Goal: Task Accomplishment & Management: Use online tool/utility

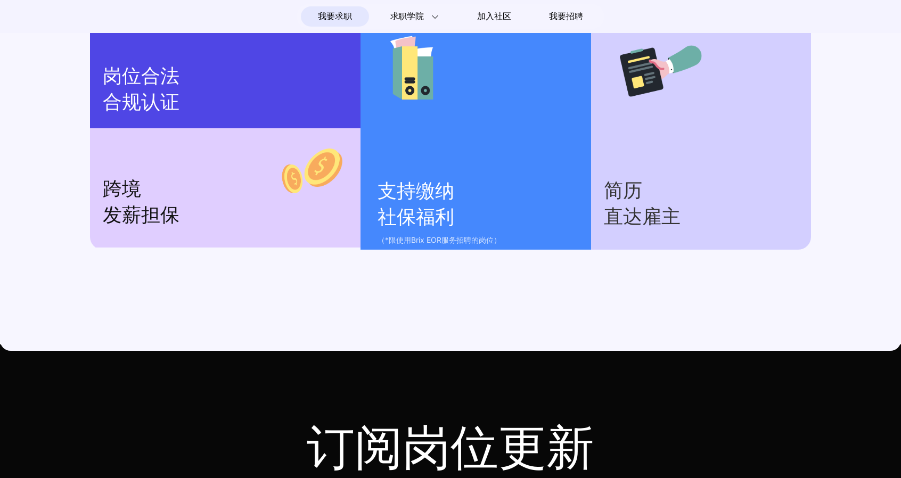
scroll to position [1541, 0]
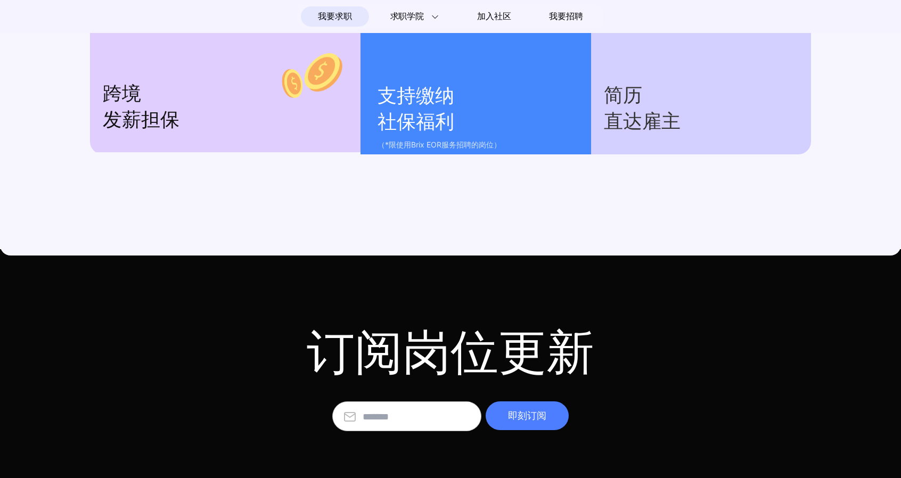
click at [556, 5] on section "我要求职 求职学院 Interview 101 求职入门手册 远程工作者访谈 加入社区 我要招聘" at bounding box center [451, 16] width 308 height 24
click at [564, 17] on span "我要招聘" at bounding box center [566, 16] width 34 height 13
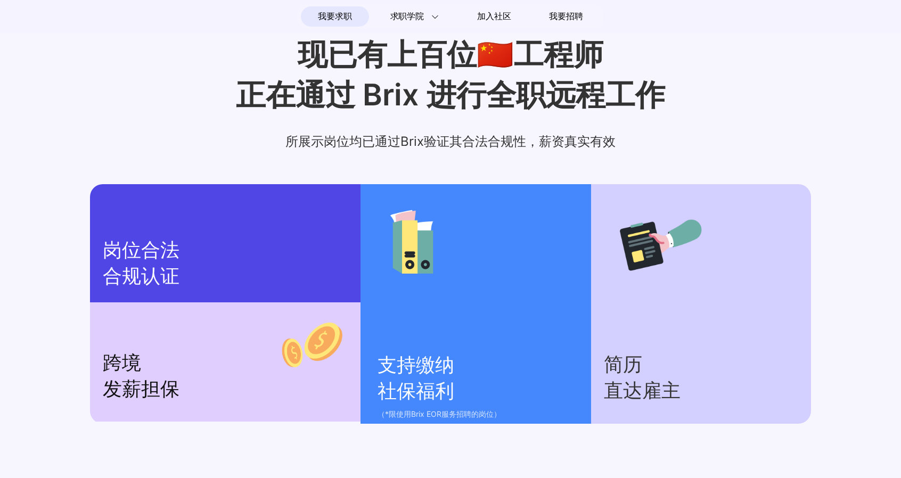
scroll to position [1097, 0]
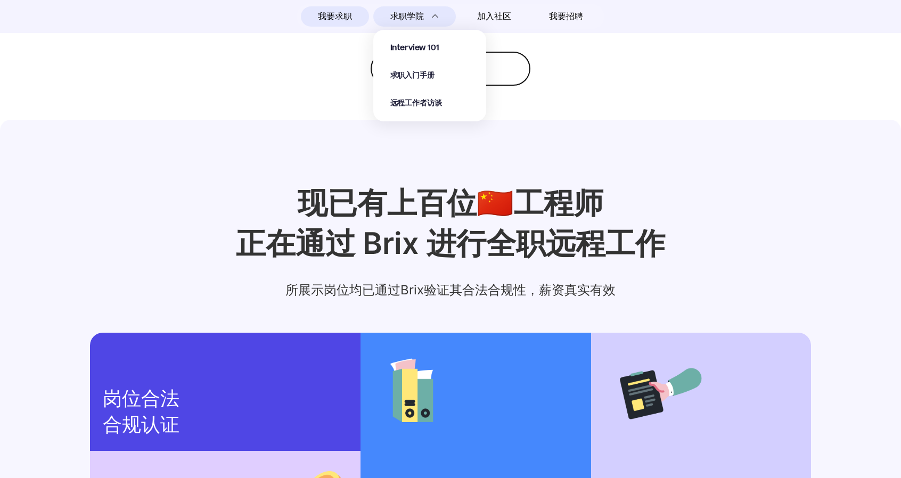
click at [416, 8] on div "求职学院 Interview 101 求职入门手册 远程工作者访谈" at bounding box center [414, 16] width 83 height 20
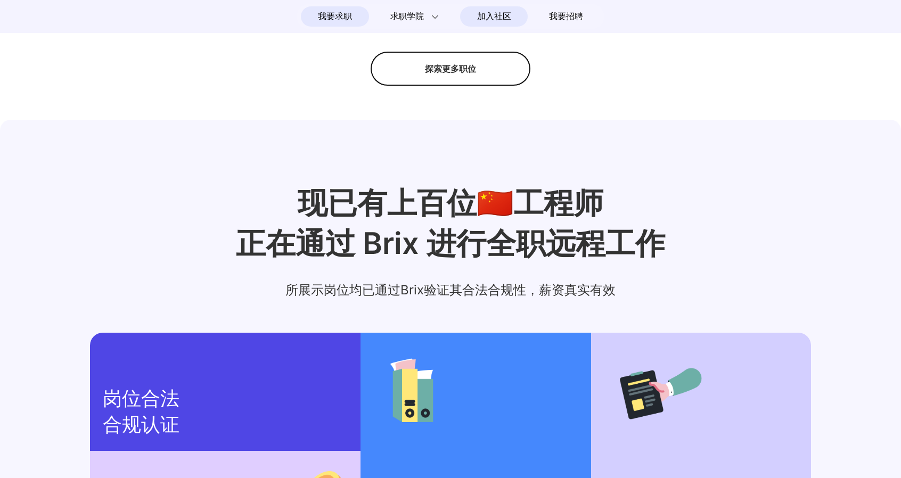
click at [491, 18] on span "加入社区" at bounding box center [494, 16] width 34 height 17
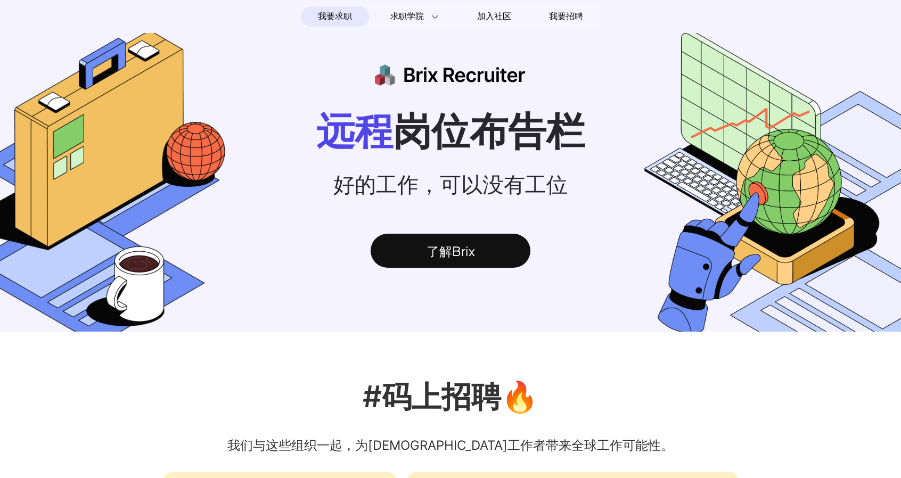
scroll to position [0, 0]
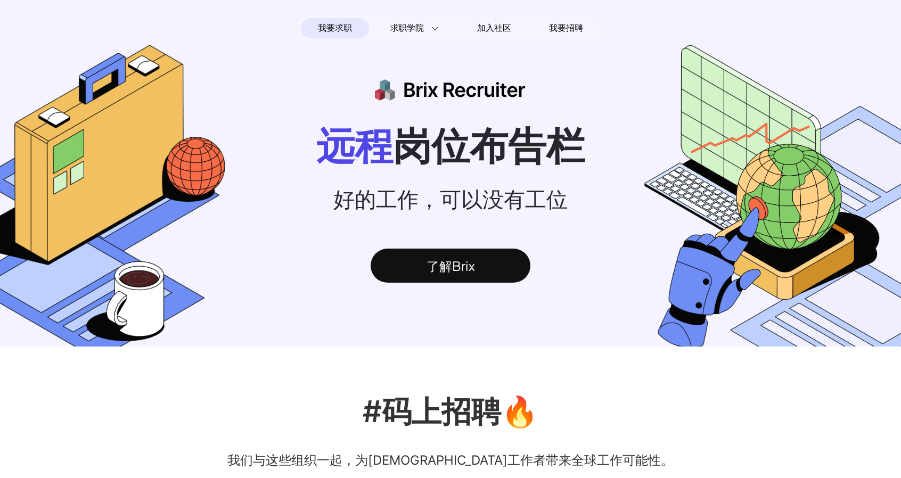
click at [343, 30] on span "我要求职" at bounding box center [335, 28] width 34 height 17
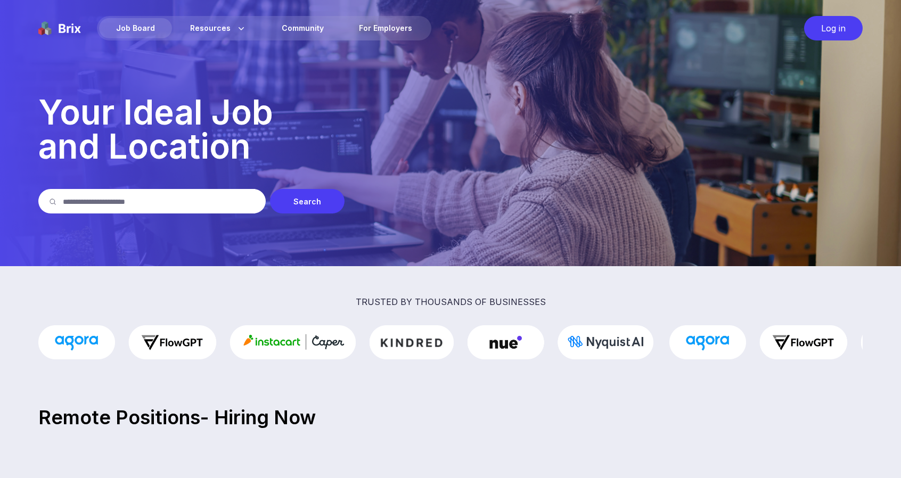
click at [827, 29] on div "Log in" at bounding box center [833, 28] width 59 height 24
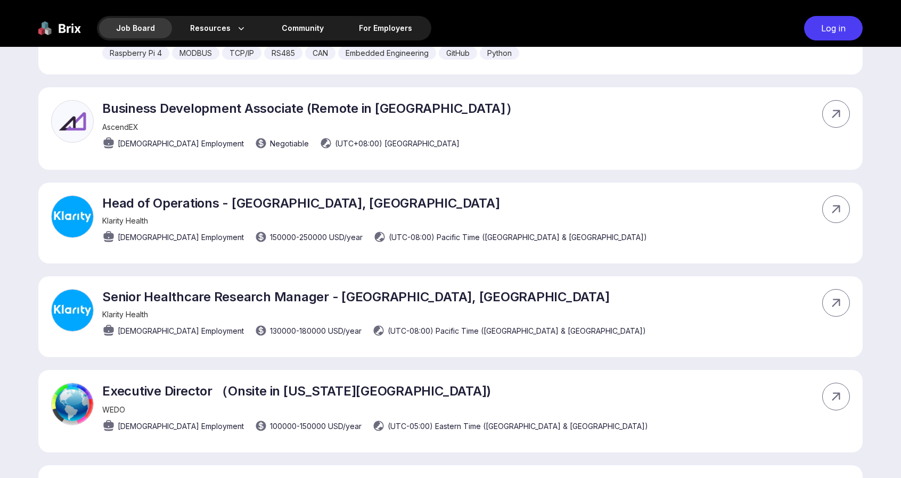
scroll to position [6489, 0]
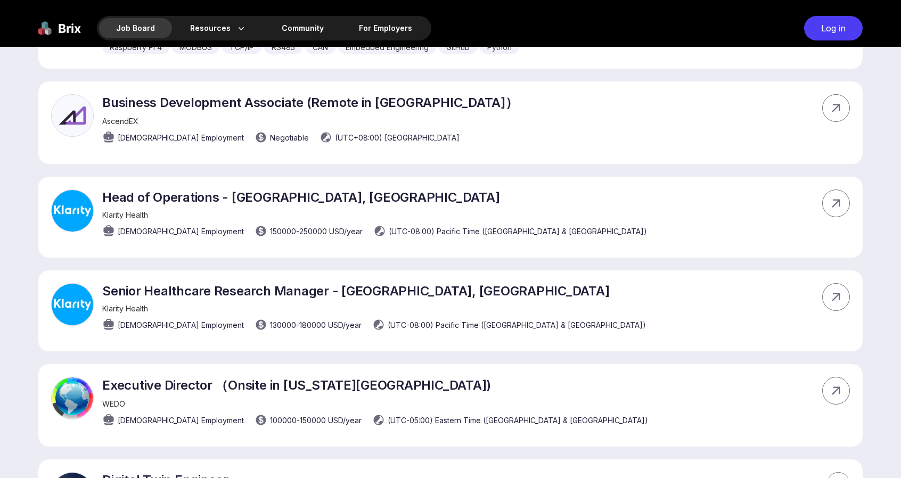
click at [598, 25] on div "Job Board Resources About Us Blog Community For Employers Log in" at bounding box center [450, 23] width 901 height 47
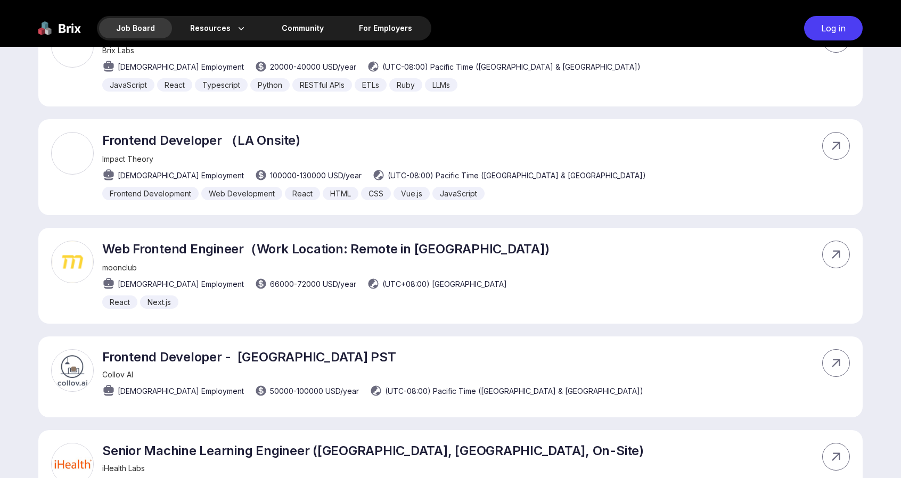
drag, startPoint x: 50, startPoint y: 293, endPoint x: 55, endPoint y: -22, distance: 315.3
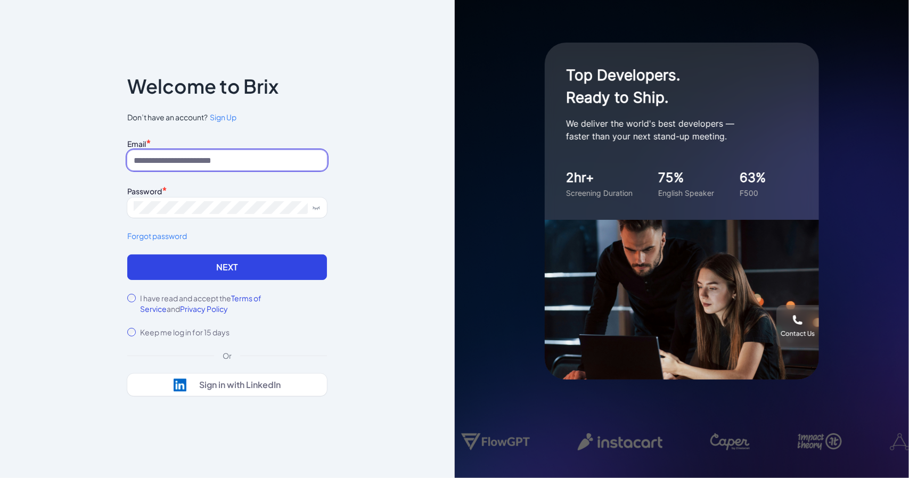
click at [232, 161] on input at bounding box center [227, 160] width 200 height 20
type input "**********"
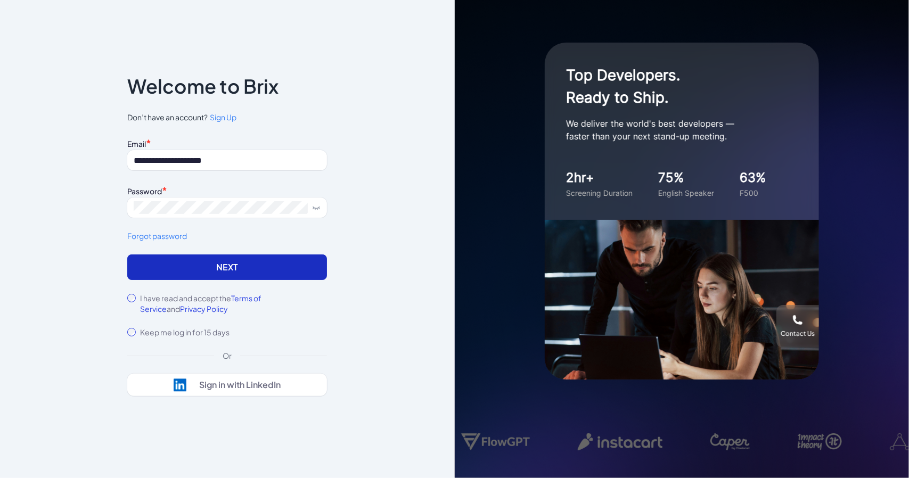
click at [183, 269] on button "Next" at bounding box center [227, 268] width 200 height 26
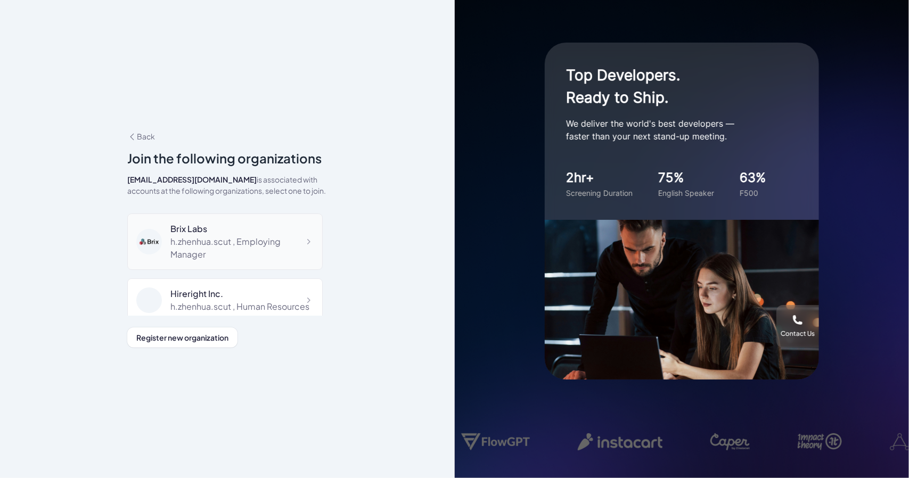
click at [223, 235] on div "h.zhenhua.scut , Employing Manager" at bounding box center [241, 248] width 143 height 26
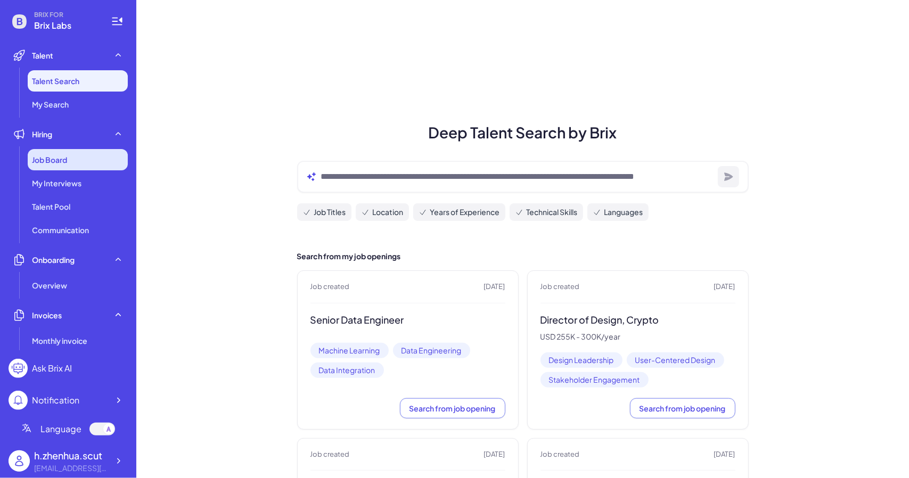
click at [83, 160] on div "Job Board" at bounding box center [78, 159] width 100 height 21
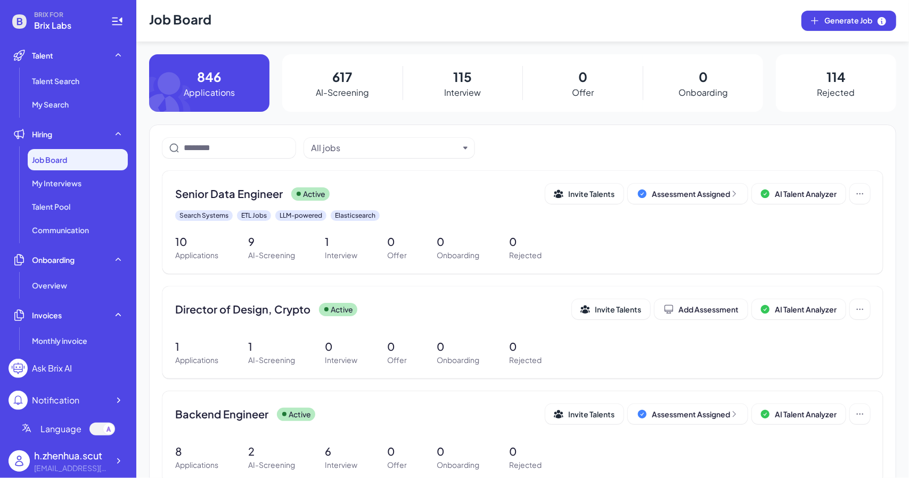
click at [337, 78] on p "617" at bounding box center [342, 76] width 20 height 19
click at [467, 198] on div "Senior Data Engineer Active" at bounding box center [360, 193] width 370 height 15
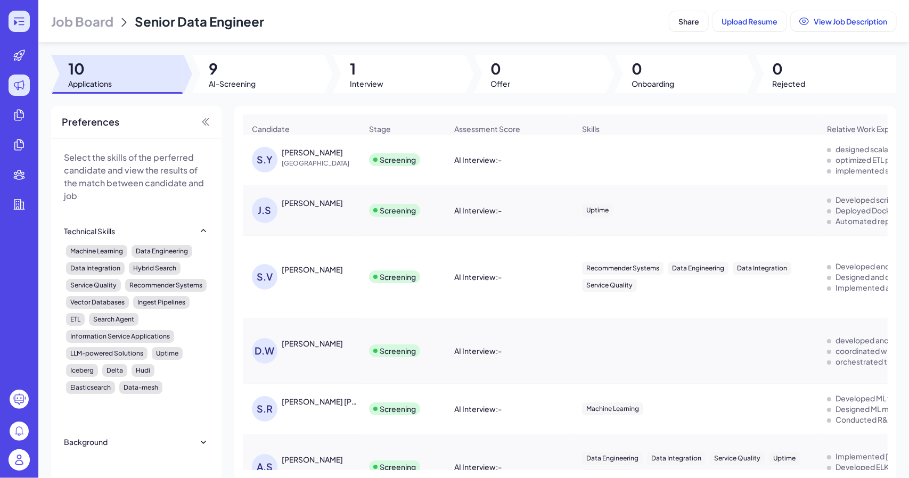
click at [16, 18] on icon at bounding box center [19, 21] width 10 height 7
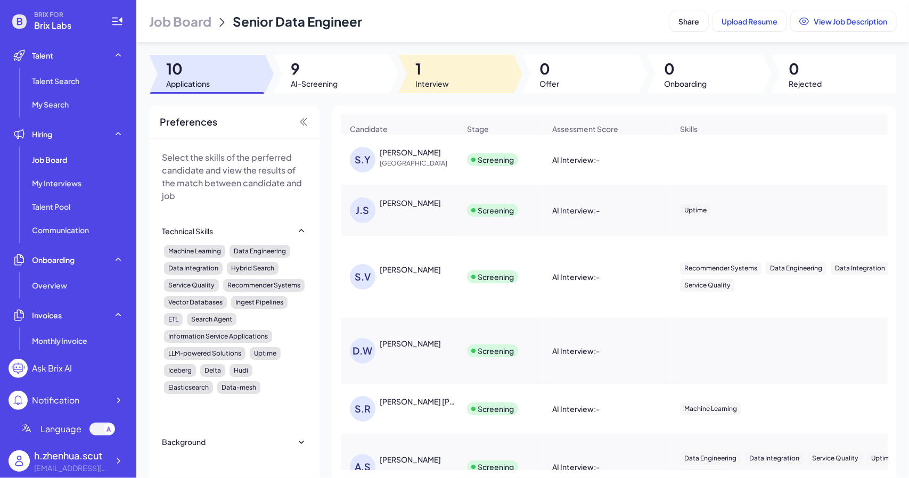
click at [439, 84] on span "Interview" at bounding box center [432, 83] width 34 height 11
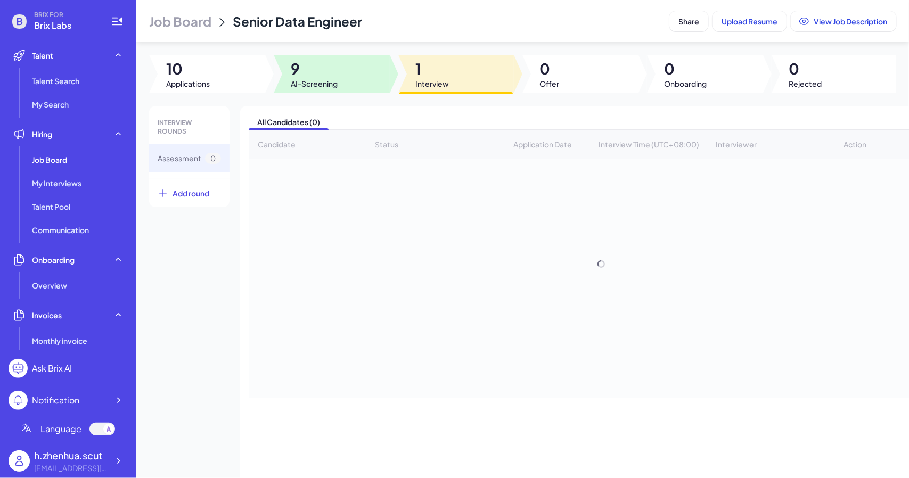
click at [304, 83] on span "AI-Screening" at bounding box center [314, 83] width 47 height 11
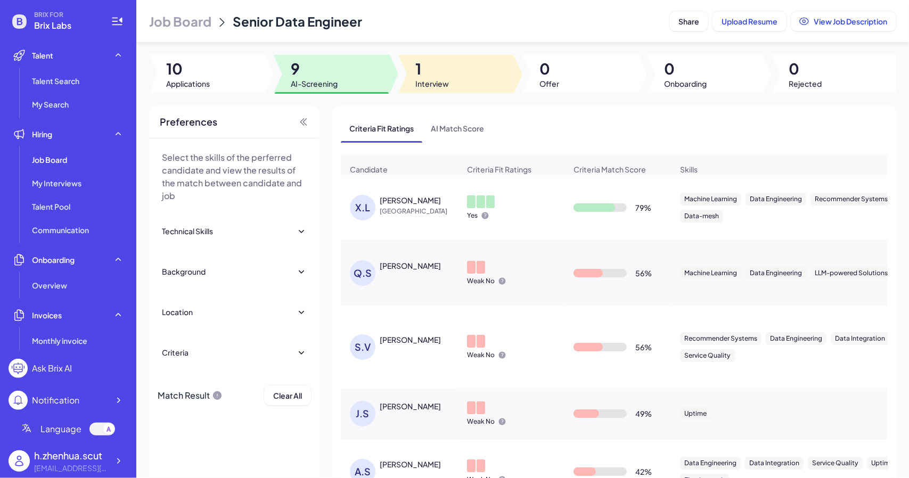
click at [441, 78] on span "1" at bounding box center [432, 68] width 34 height 19
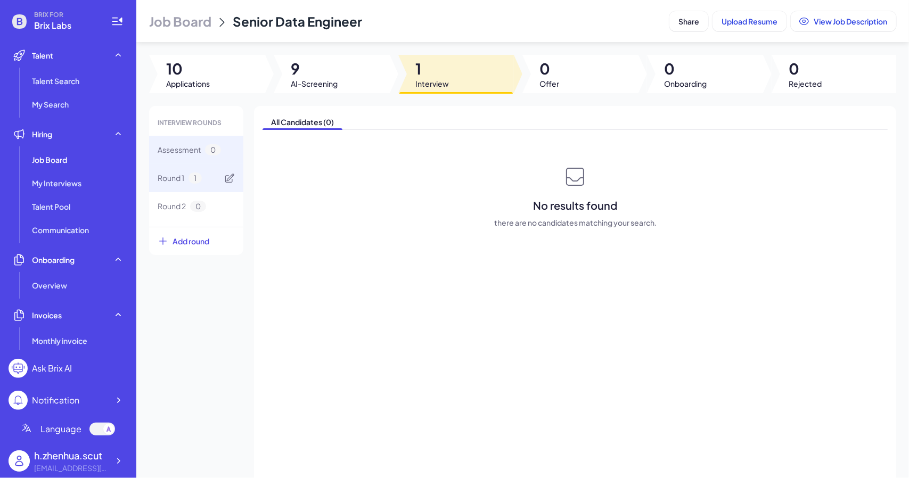
click at [206, 177] on div "Round 1 1" at bounding box center [196, 178] width 94 height 28
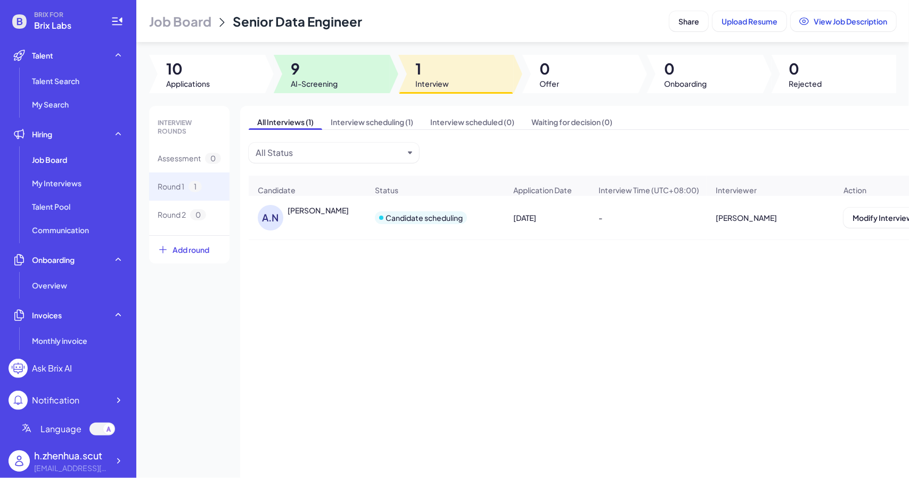
click at [335, 73] on span "9" at bounding box center [314, 68] width 47 height 19
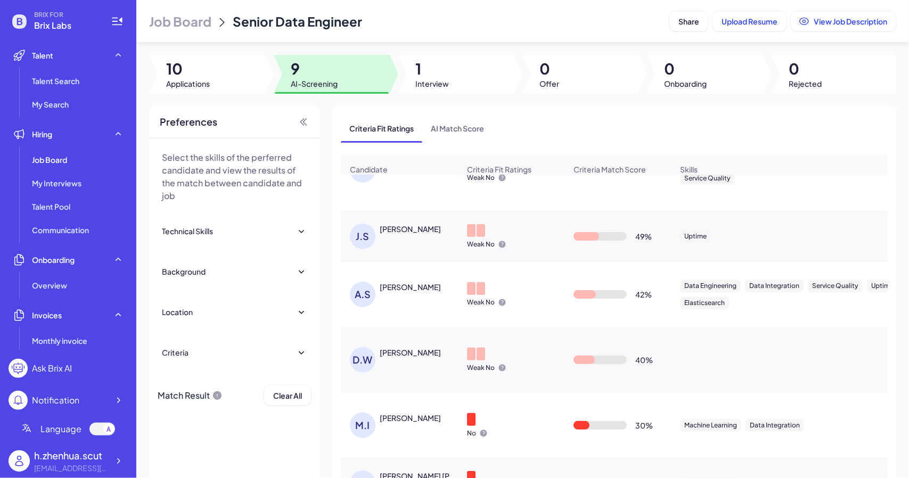
scroll to position [230, 0]
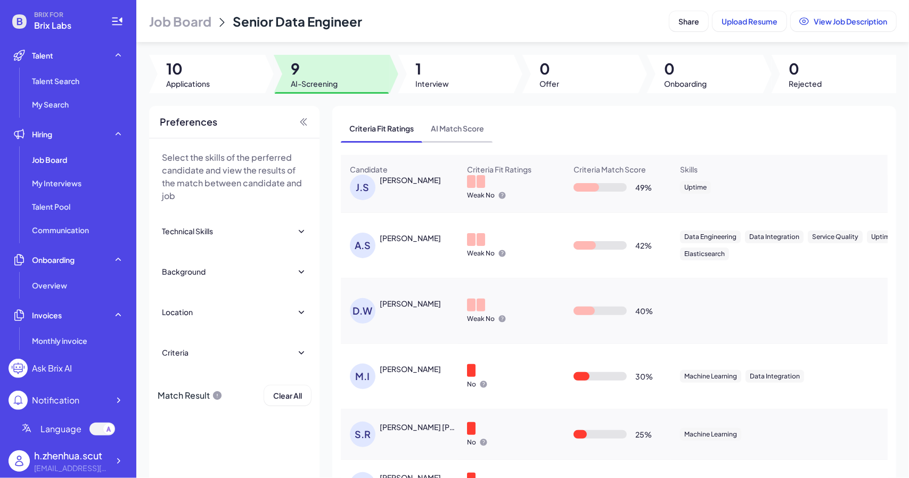
click at [463, 117] on span "AI Match Score" at bounding box center [457, 128] width 70 height 28
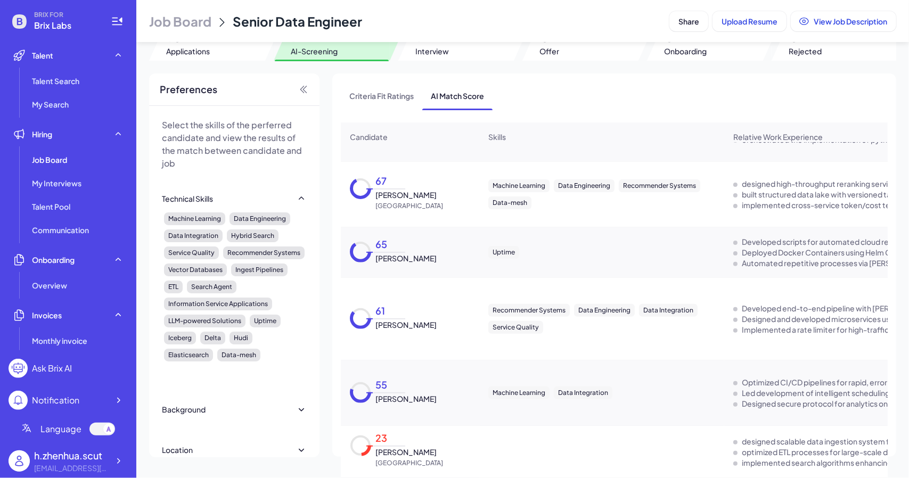
scroll to position [54, 0]
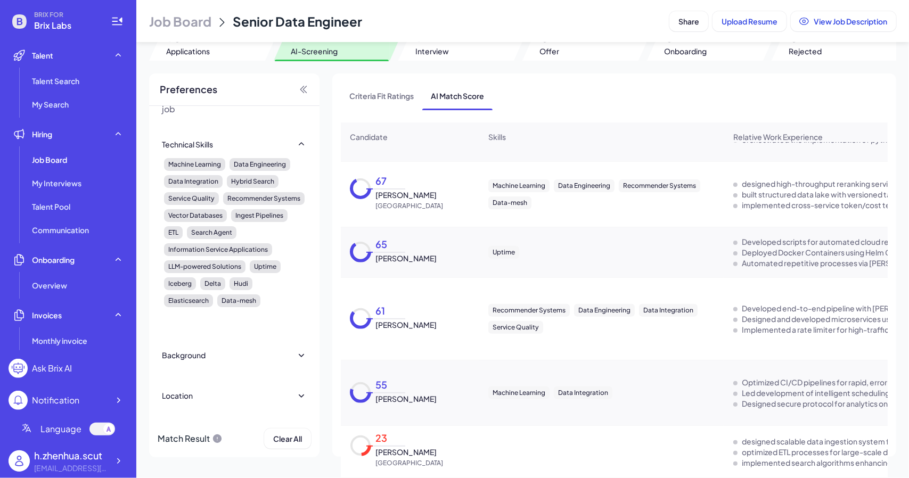
click at [266, 345] on div "Background" at bounding box center [234, 354] width 145 height 23
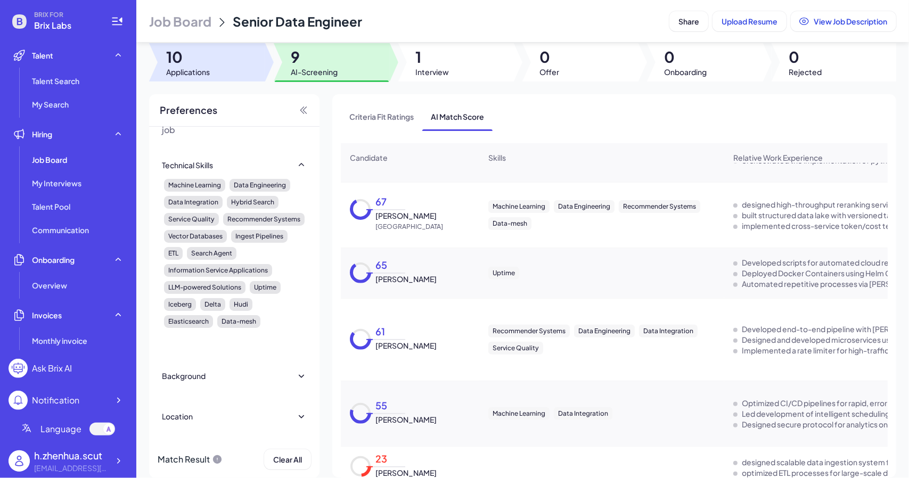
scroll to position [0, 0]
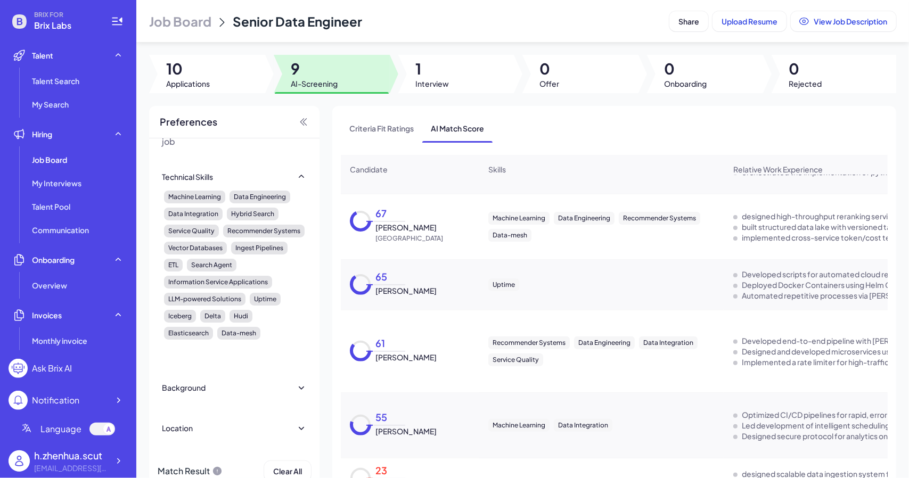
click at [170, 23] on span "Job Board" at bounding box center [180, 21] width 62 height 17
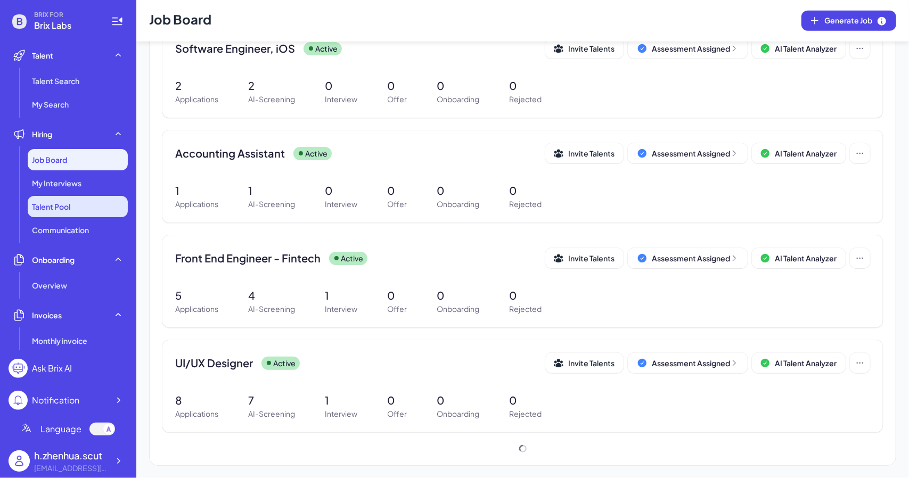
scroll to position [824, 0]
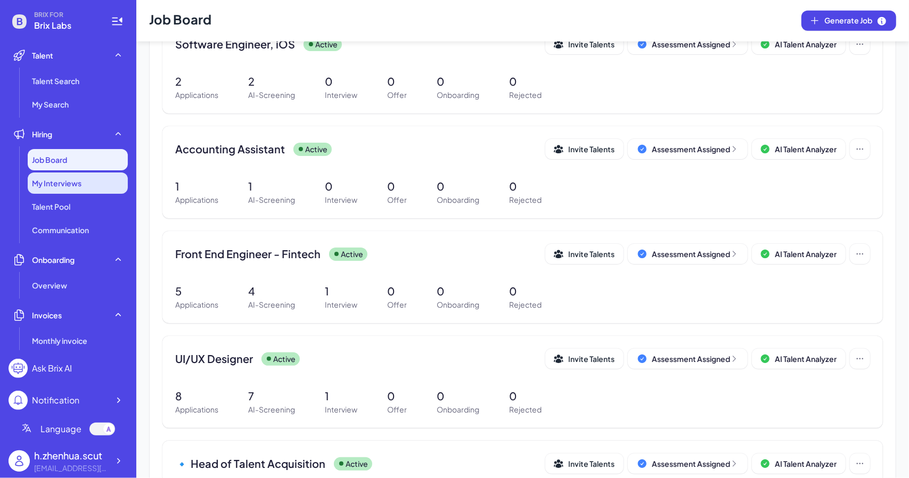
click at [38, 187] on span "My Interviews" at bounding box center [57, 183] width 50 height 11
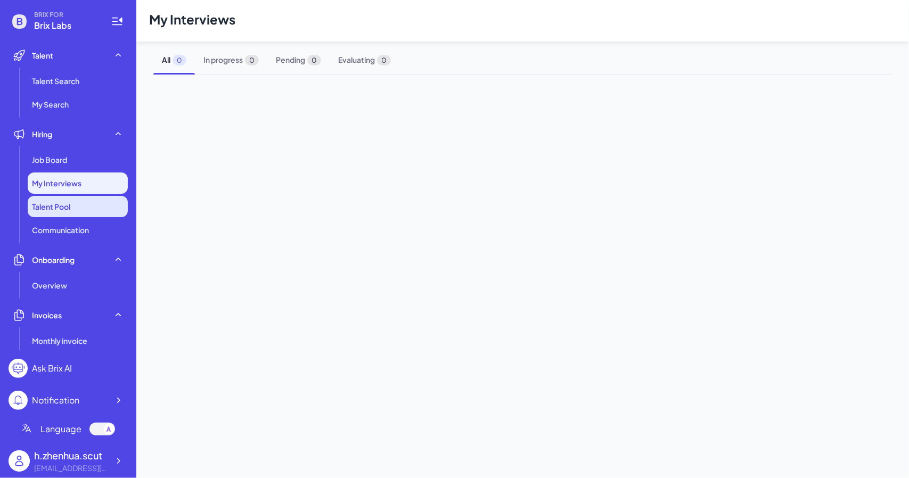
click at [55, 217] on li "Talent Pool" at bounding box center [78, 206] width 100 height 21
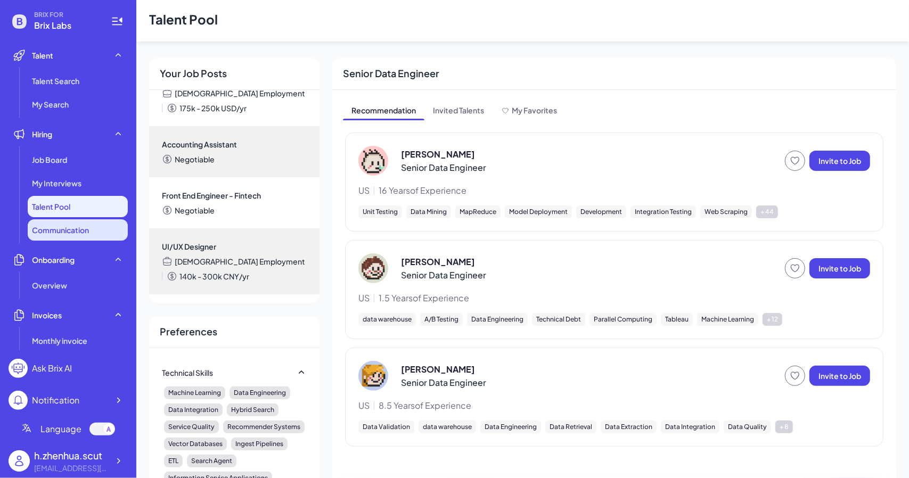
click at [77, 230] on span "Communication" at bounding box center [60, 230] width 57 height 11
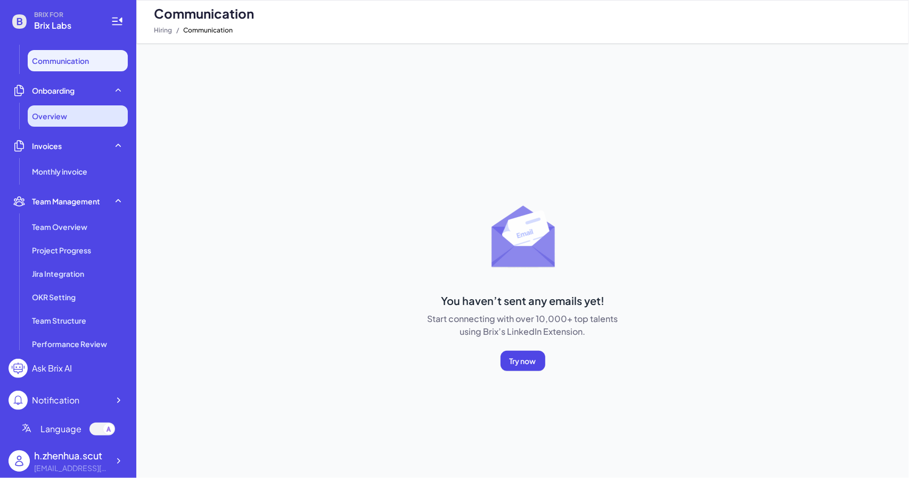
scroll to position [177, 0]
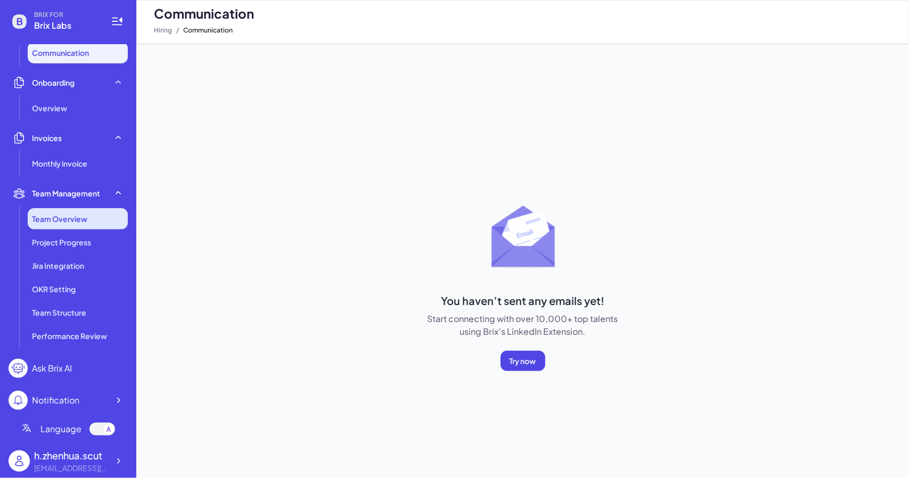
click at [73, 223] on span "Team Overview" at bounding box center [59, 219] width 55 height 11
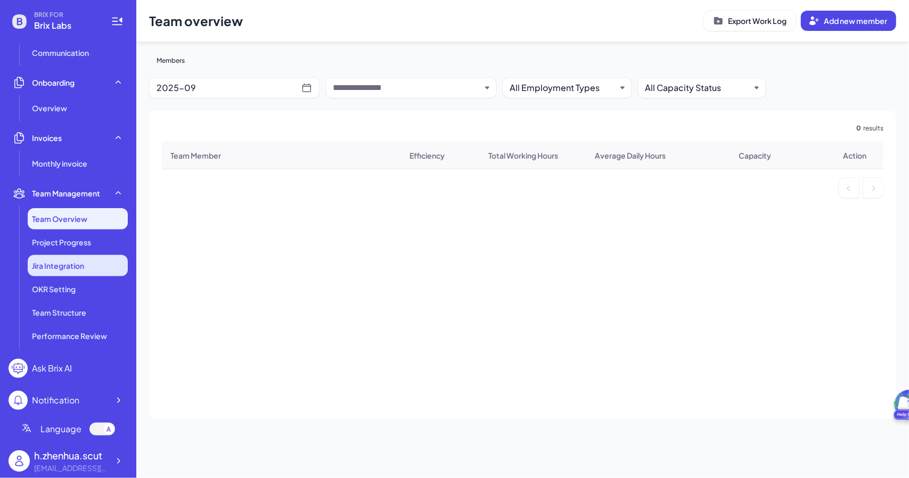
click at [66, 255] on li "Jira Integration" at bounding box center [78, 265] width 100 height 21
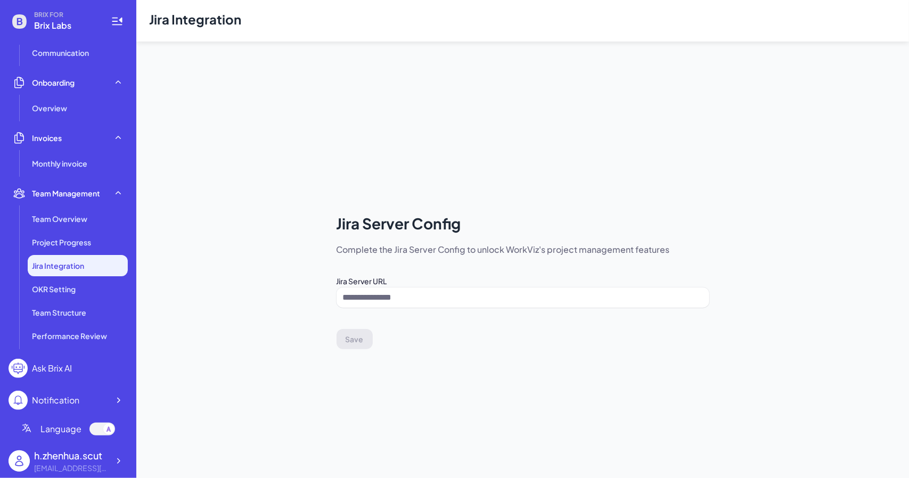
click at [79, 274] on li "Jira Integration" at bounding box center [78, 265] width 100 height 21
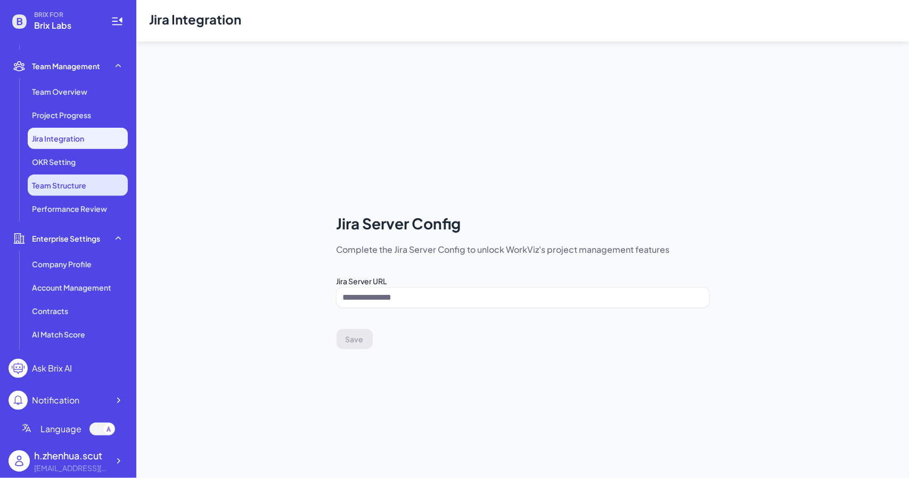
scroll to position [325, 0]
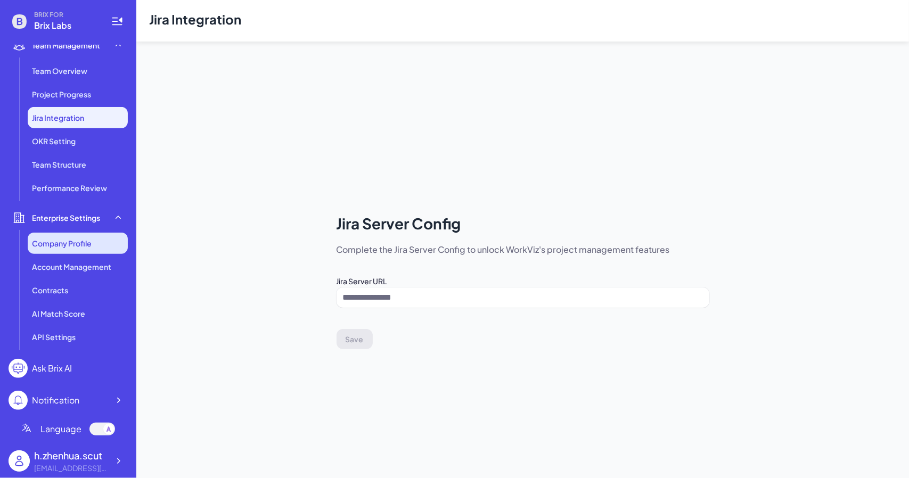
click at [58, 245] on span "Company Profile" at bounding box center [62, 243] width 60 height 11
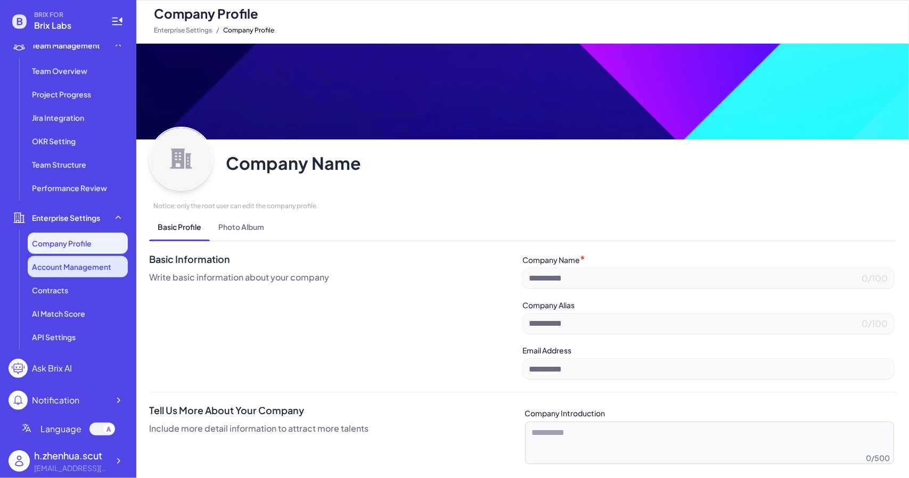
type input "*********"
type input "**********"
type textarea "**********"
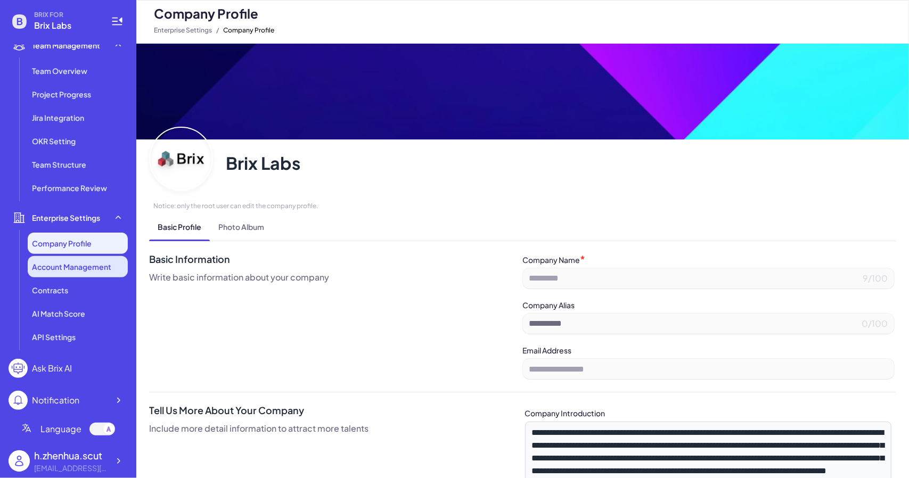
click at [54, 269] on span "Account Management" at bounding box center [71, 266] width 79 height 11
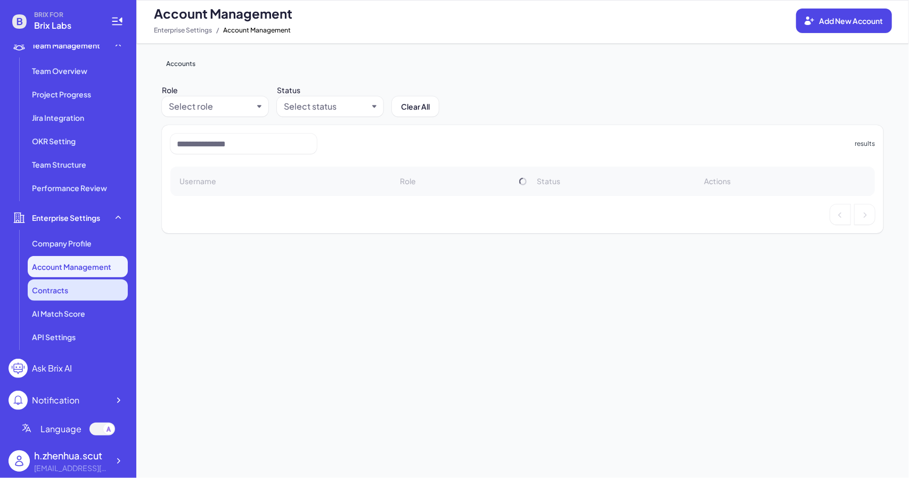
click at [68, 297] on div "Contracts" at bounding box center [78, 290] width 100 height 21
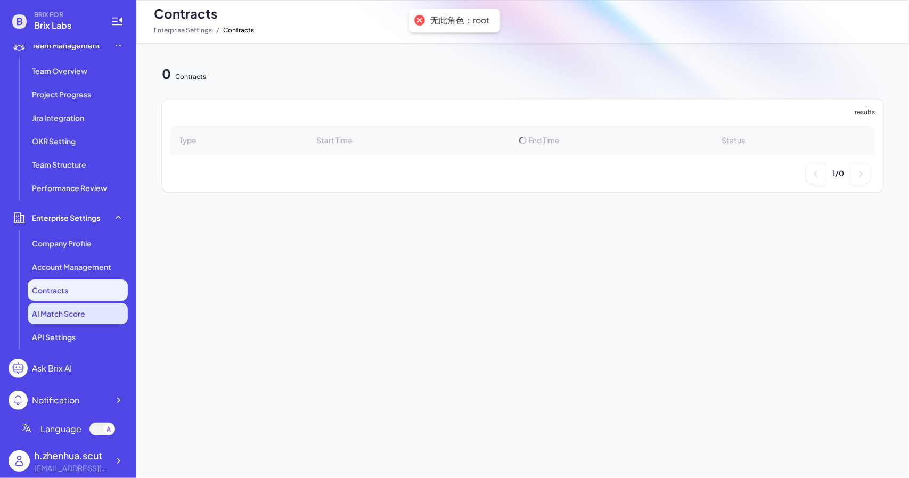
click at [73, 321] on li "AI Match Score" at bounding box center [78, 313] width 100 height 21
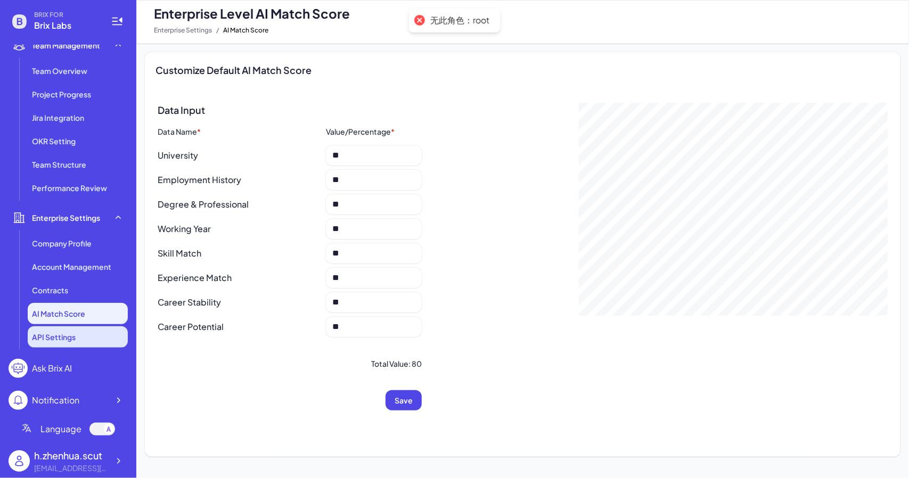
click at [71, 337] on span "API Settings" at bounding box center [54, 337] width 44 height 11
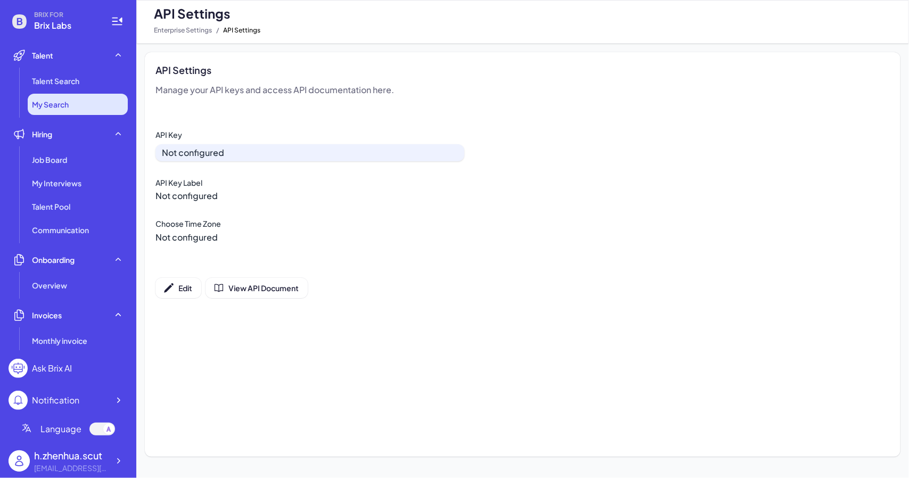
click at [47, 111] on li "My Search" at bounding box center [78, 104] width 100 height 21
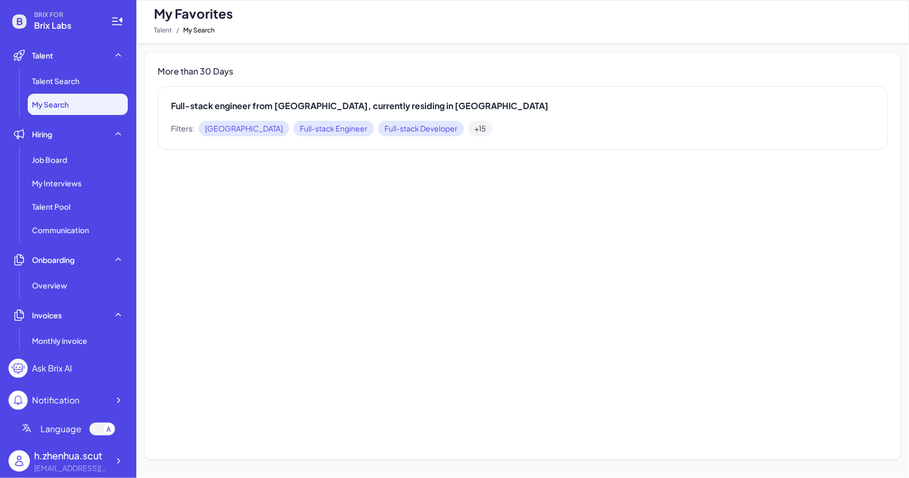
click at [64, 69] on li "Talent Talent Search My Search" at bounding box center [68, 80] width 119 height 70
click at [59, 83] on span "Talent Search" at bounding box center [55, 81] width 47 height 11
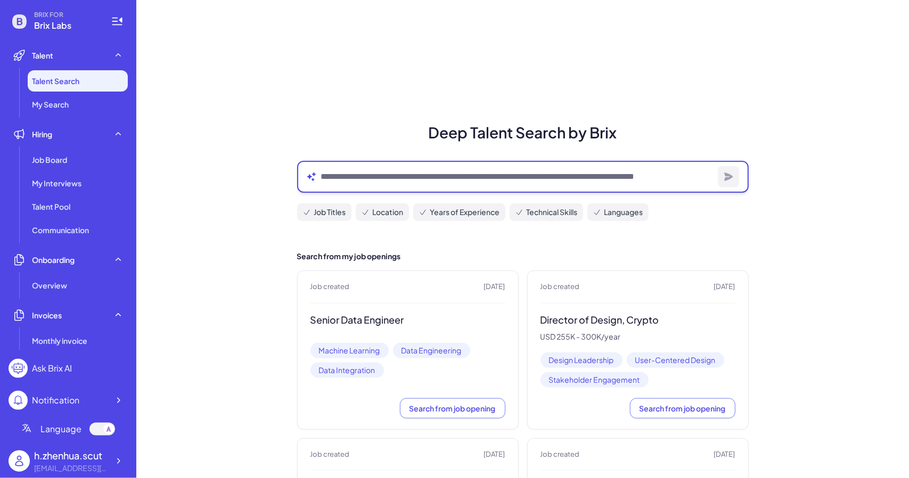
click at [534, 174] on textarea at bounding box center [517, 176] width 393 height 13
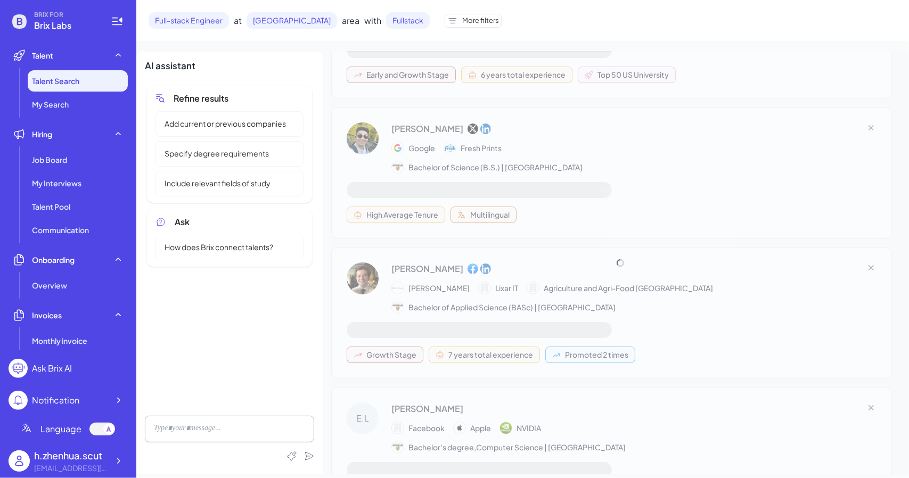
scroll to position [5411, 0]
